Goal: Browse casually: Explore the website without a specific task or goal

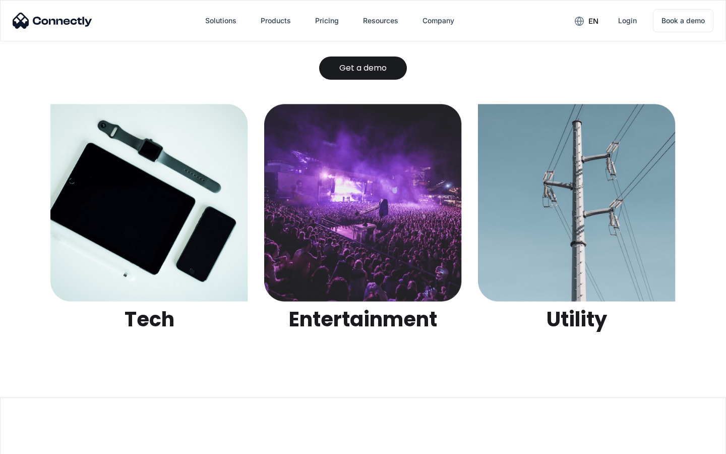
scroll to position [3180, 0]
